Goal: Task Accomplishment & Management: Manage account settings

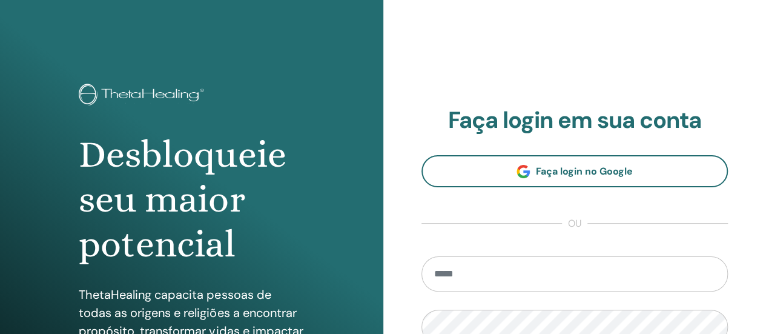
type input "**********"
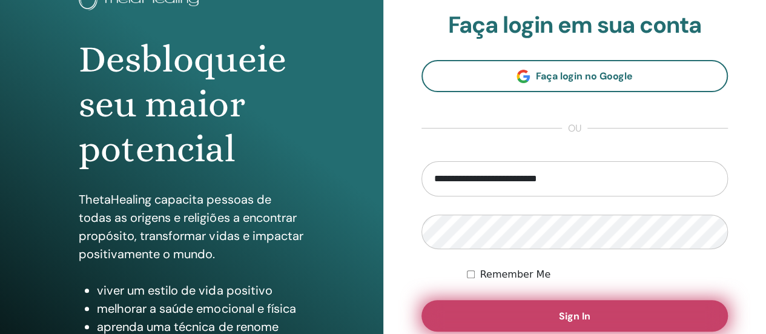
click at [585, 311] on span "Sign In" at bounding box center [574, 316] width 31 height 13
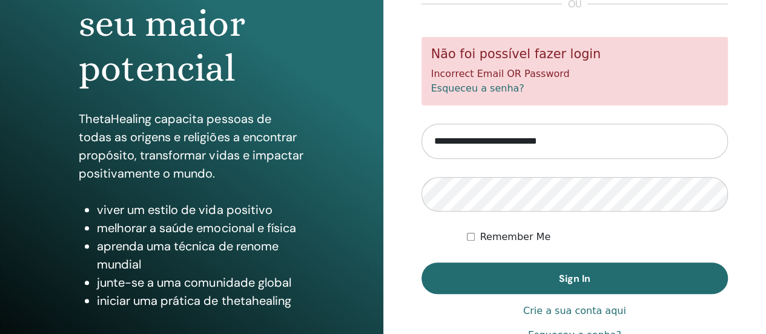
scroll to position [176, 0]
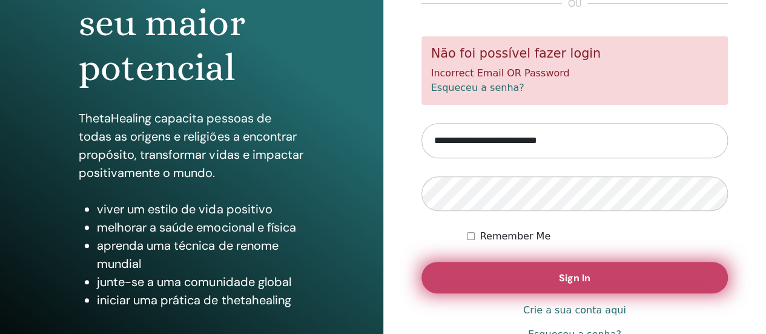
click at [472, 274] on button "Sign In" at bounding box center [575, 277] width 307 height 31
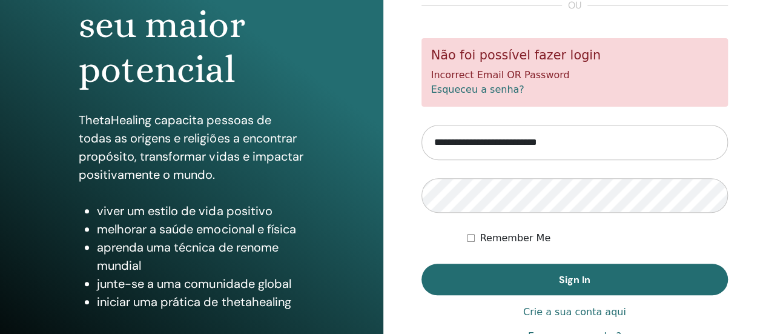
scroll to position [201, 0]
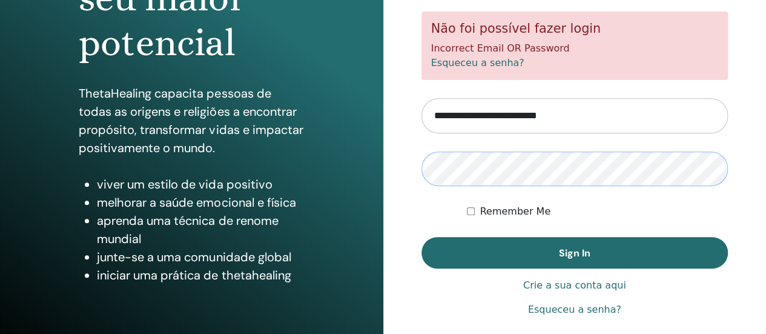
click at [422, 237] on button "Sign In" at bounding box center [575, 252] width 307 height 31
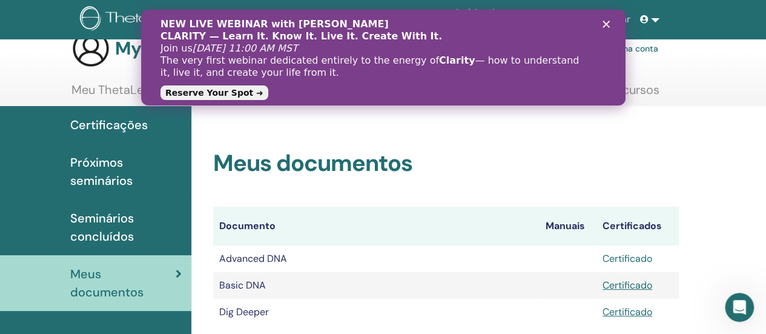
click at [633, 257] on link "Certificado" at bounding box center [628, 258] width 50 height 13
click at [620, 285] on link "Certificado" at bounding box center [628, 285] width 50 height 13
click at [639, 309] on link "Certificado" at bounding box center [628, 311] width 50 height 13
click at [605, 24] on polygon "Fechar" at bounding box center [605, 24] width 7 height 7
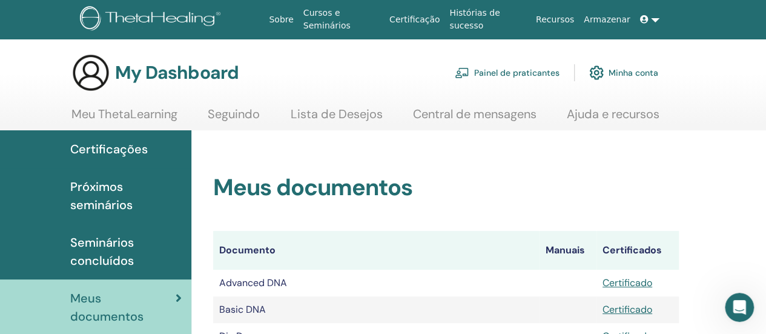
click at [124, 111] on link "Meu ThetaLearning" at bounding box center [124, 119] width 106 height 24
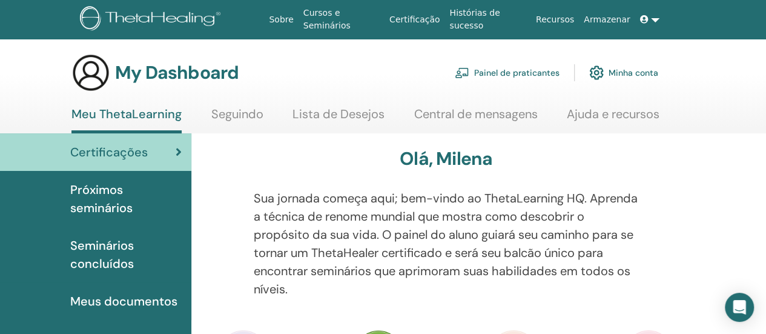
click at [250, 116] on link "Seguindo" at bounding box center [237, 119] width 52 height 24
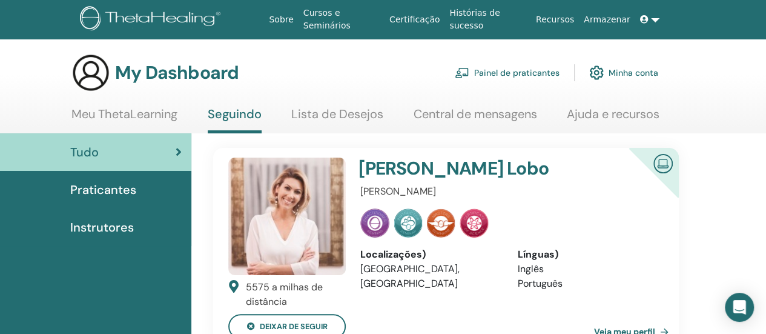
click at [348, 118] on link "Lista de Desejos" at bounding box center [337, 119] width 92 height 24
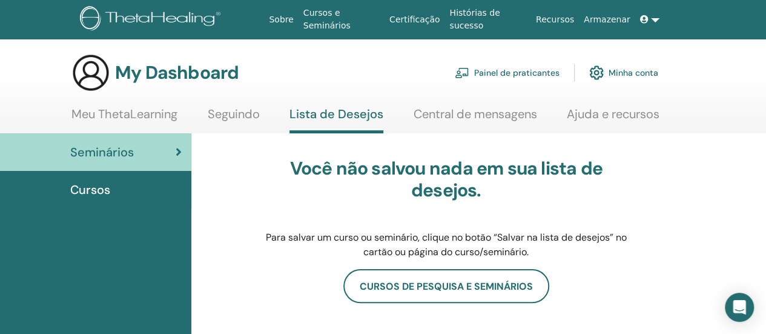
click at [380, 19] on link "Cursos e Seminários" at bounding box center [342, 19] width 86 height 35
